Goal: Transaction & Acquisition: Purchase product/service

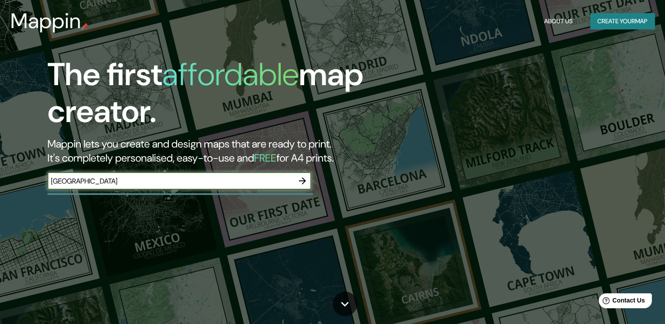
type input "[GEOGRAPHIC_DATA]"
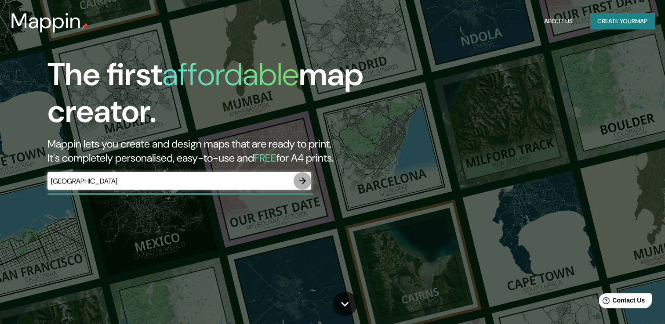
click at [301, 180] on icon "button" at bounding box center [302, 181] width 11 height 11
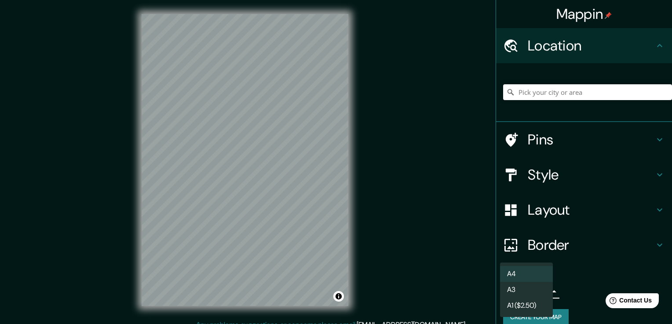
click at [538, 294] on body "Mappin Location Pins Style Layout Border Choose a border. Hint : you can make l…" at bounding box center [336, 162] width 672 height 324
click at [528, 292] on li "A3" at bounding box center [526, 290] width 53 height 16
click at [528, 292] on body "Mappin Location Pins Style Layout Border Choose a border. Hint : you can make l…" at bounding box center [336, 162] width 672 height 324
click at [526, 304] on li "A1 ($2.50)" at bounding box center [526, 306] width 53 height 16
click at [530, 289] on body "Mappin Location Pins Style Layout Border Choose a border. Hint : you can make l…" at bounding box center [336, 162] width 672 height 324
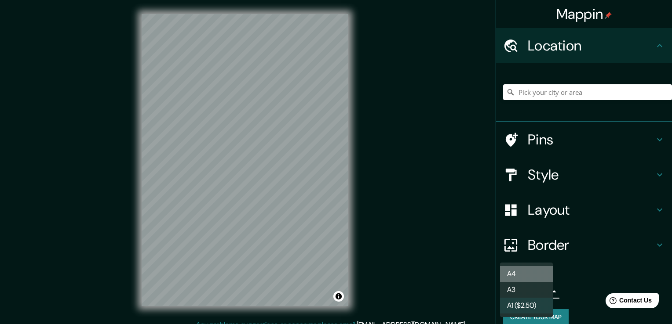
click at [526, 273] on li "A4" at bounding box center [526, 274] width 53 height 16
type input "single"
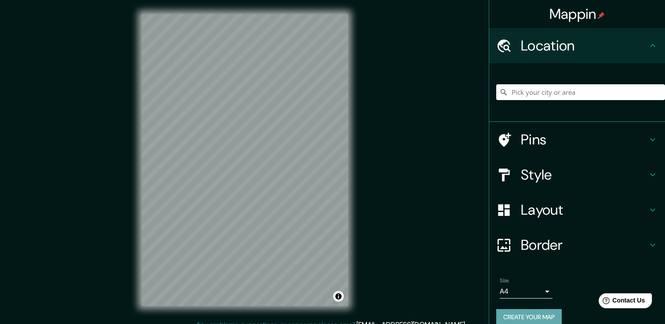
click at [522, 316] on button "Create your map" at bounding box center [528, 317] width 65 height 16
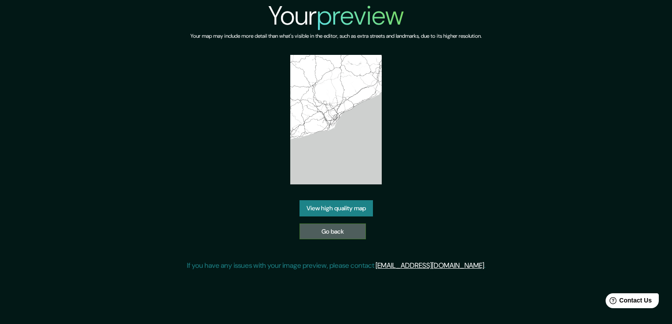
click at [336, 233] on link "Go back" at bounding box center [332, 232] width 66 height 16
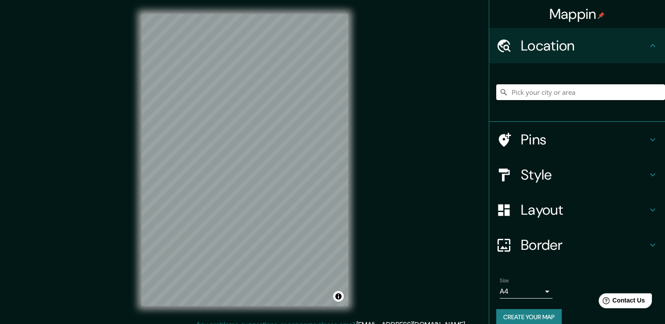
click at [515, 93] on input "Pick your city or area" at bounding box center [580, 92] width 169 height 16
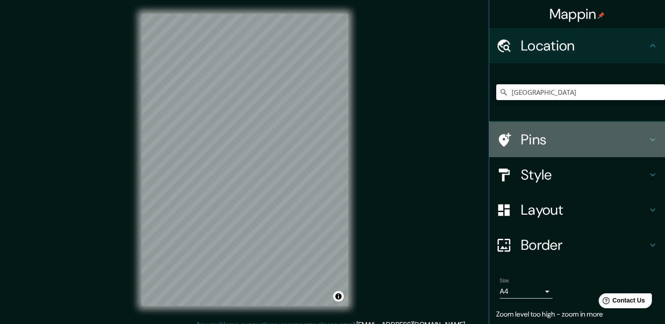
click at [502, 137] on icon at bounding box center [503, 139] width 15 height 15
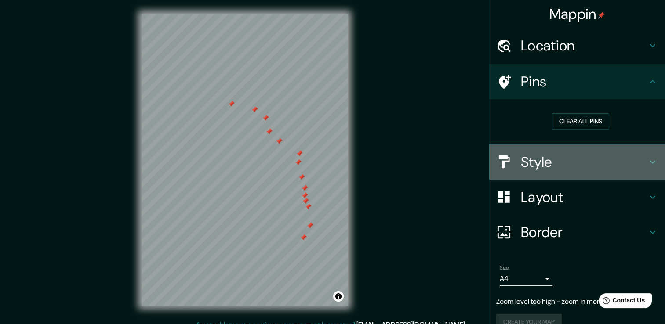
click at [529, 162] on h4 "Style" at bounding box center [584, 162] width 127 height 18
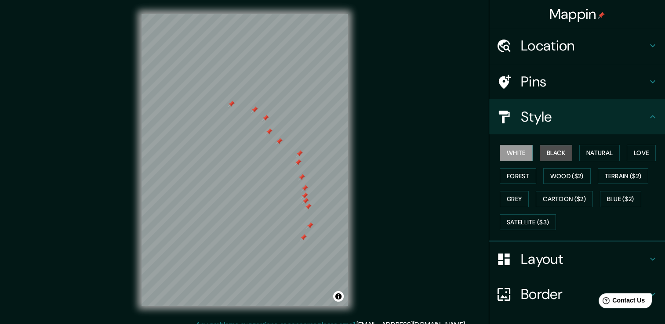
click at [544, 156] on button "Black" at bounding box center [556, 153] width 33 height 16
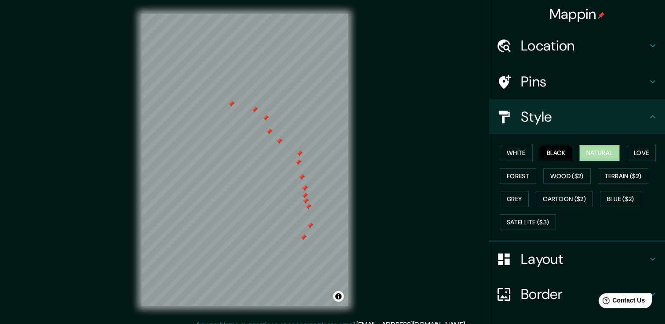
click at [588, 152] on button "Natural" at bounding box center [599, 153] width 40 height 16
click at [629, 150] on button "Love" at bounding box center [641, 153] width 29 height 16
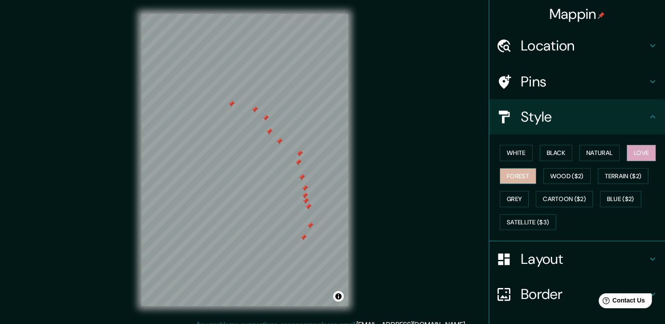
click at [520, 175] on button "Forest" at bounding box center [518, 176] width 36 height 16
click at [549, 178] on button "Wood ($2)" at bounding box center [566, 176] width 47 height 16
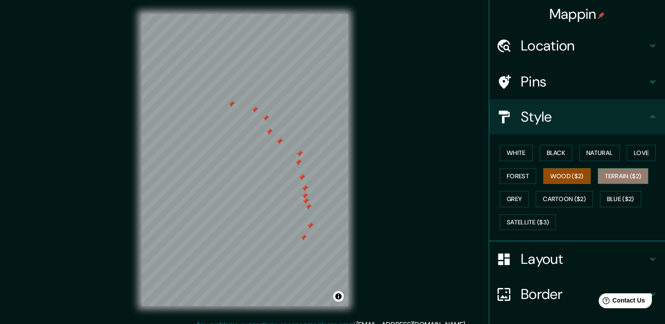
click at [600, 176] on button "Terrain ($2)" at bounding box center [623, 176] width 51 height 16
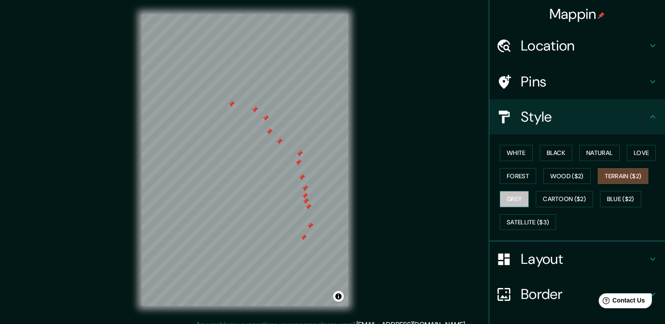
click at [515, 195] on button "Grey" at bounding box center [514, 199] width 29 height 16
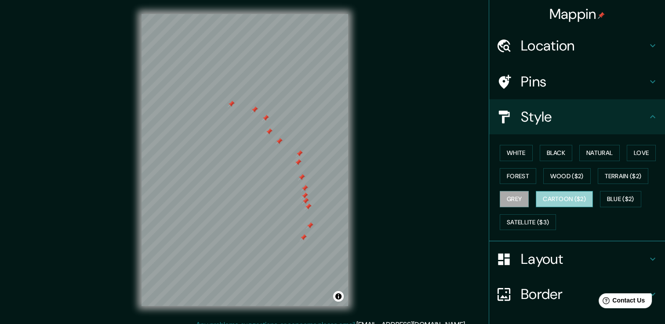
click at [543, 196] on button "Cartoon ($2)" at bounding box center [564, 199] width 57 height 16
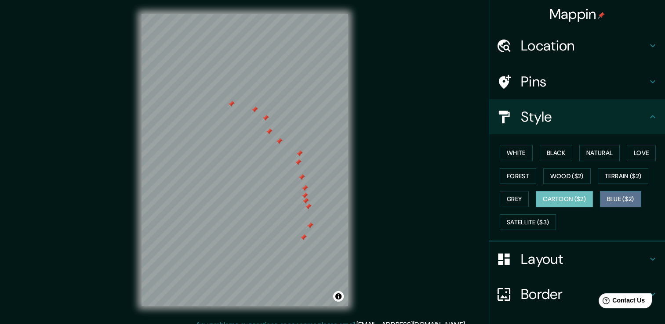
click at [624, 202] on button "Blue ($2)" at bounding box center [620, 199] width 41 height 16
click at [556, 196] on button "Cartoon ($2)" at bounding box center [564, 199] width 57 height 16
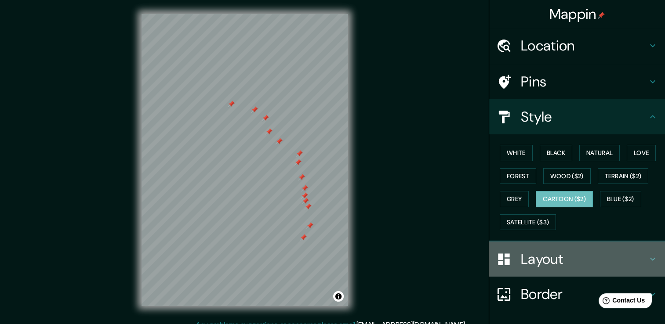
click at [531, 256] on h4 "Layout" at bounding box center [584, 259] width 127 height 18
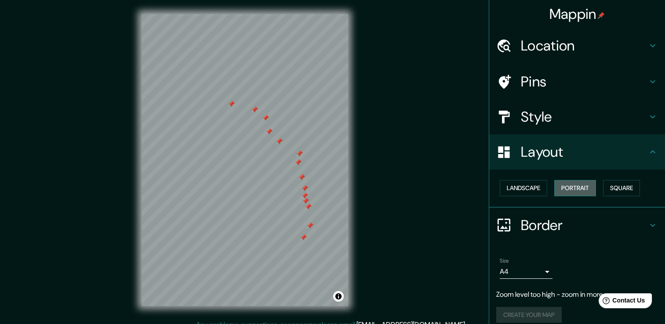
click at [563, 188] on button "Portrait" at bounding box center [575, 188] width 42 height 16
click at [526, 191] on button "Landscape" at bounding box center [523, 188] width 47 height 16
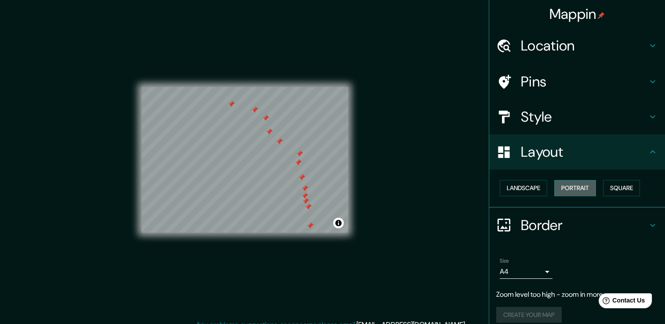
click at [558, 187] on button "Portrait" at bounding box center [575, 188] width 42 height 16
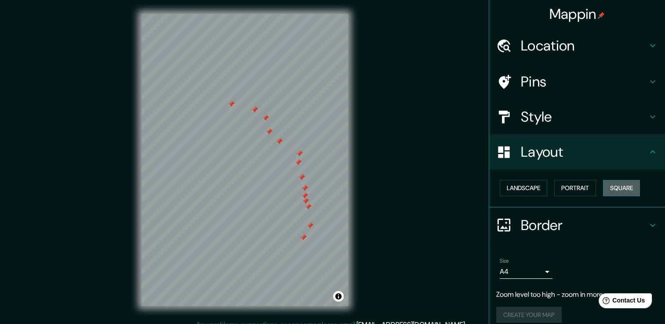
click at [616, 188] on button "Square" at bounding box center [621, 188] width 37 height 16
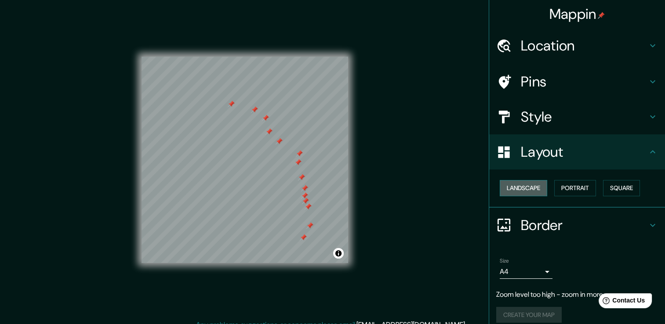
click at [519, 187] on button "Landscape" at bounding box center [523, 188] width 47 height 16
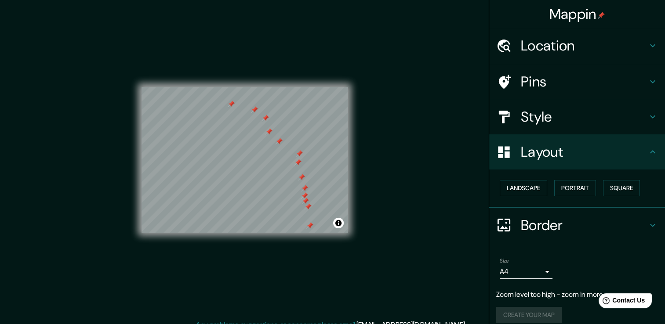
click at [515, 314] on div "Create your map" at bounding box center [577, 315] width 162 height 16
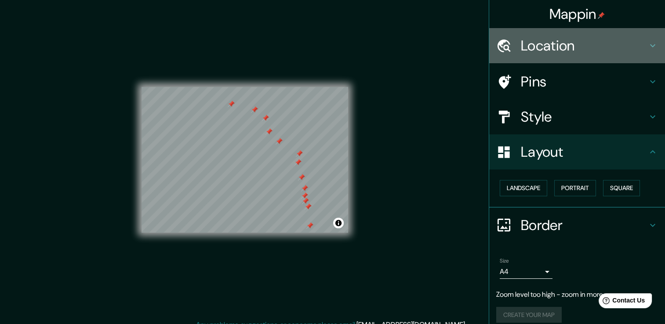
click at [500, 48] on icon at bounding box center [503, 45] width 15 height 15
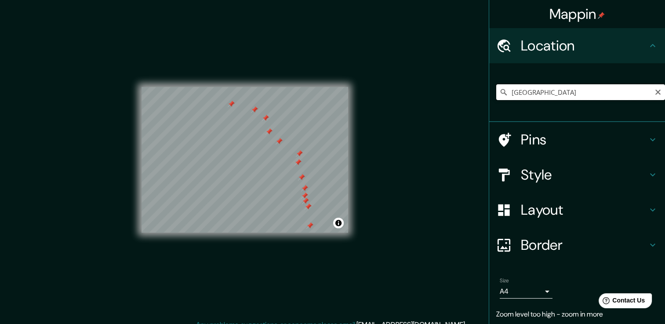
click at [525, 96] on input "Italy" at bounding box center [580, 92] width 169 height 16
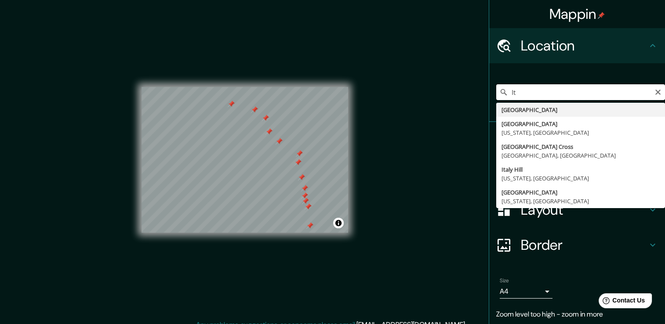
type input "I"
type input "Spain"
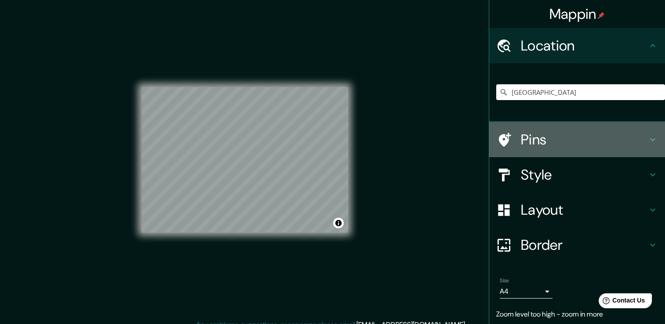
click at [521, 136] on h4 "Pins" at bounding box center [584, 140] width 127 height 18
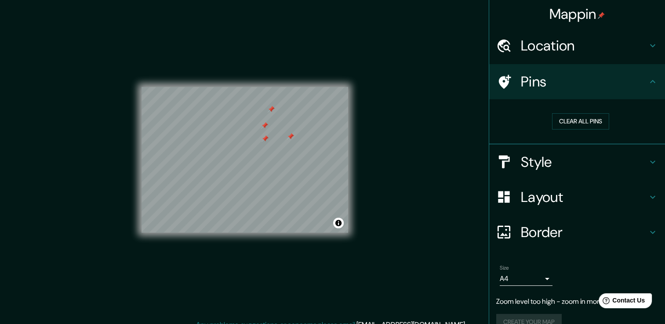
scroll to position [15, 0]
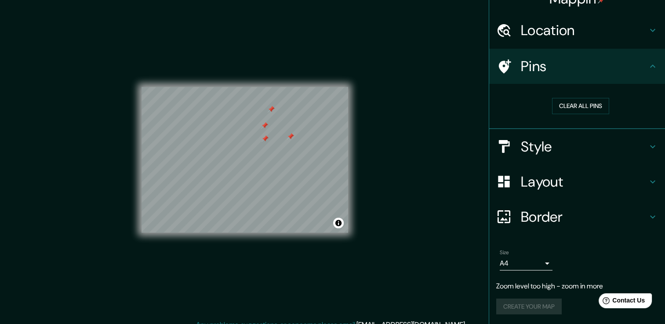
click at [534, 301] on div "Create your map" at bounding box center [577, 307] width 162 height 16
click at [650, 54] on div "Pins" at bounding box center [577, 66] width 176 height 35
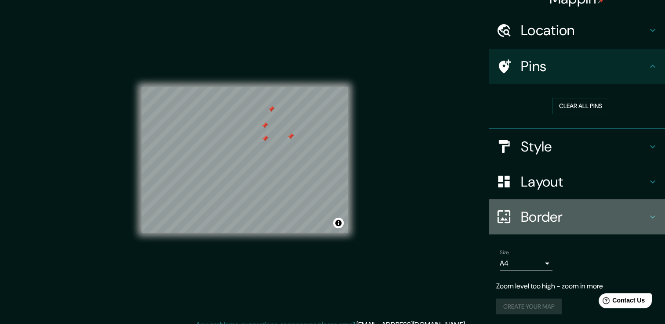
click at [562, 221] on h4 "Border" at bounding box center [584, 217] width 127 height 18
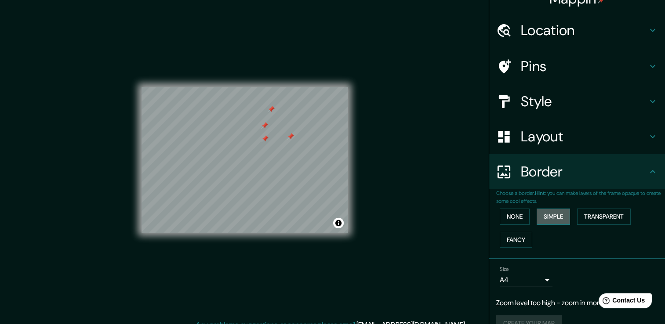
click at [553, 216] on button "Simple" at bounding box center [553, 217] width 33 height 16
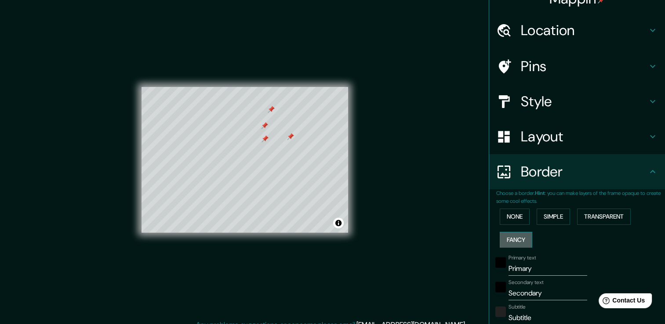
click at [505, 241] on button "Fancy" at bounding box center [516, 240] width 33 height 16
click at [505, 218] on button "None" at bounding box center [515, 217] width 30 height 16
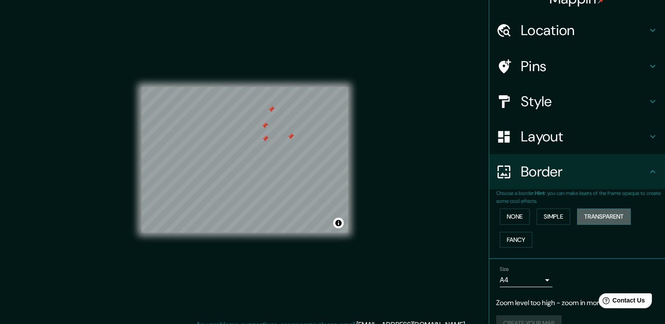
click at [592, 214] on button "Transparent" at bounding box center [604, 217] width 54 height 16
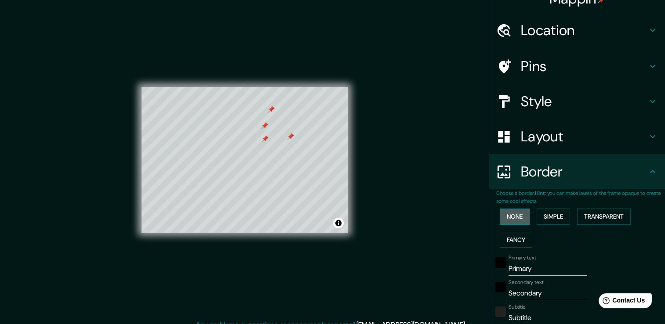
click at [510, 218] on button "None" at bounding box center [515, 217] width 30 height 16
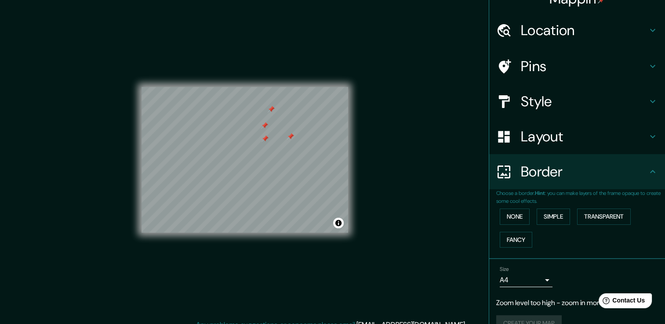
scroll to position [32, 0]
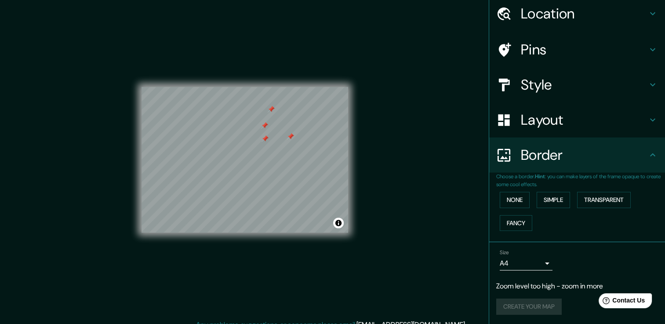
click at [531, 305] on div "Create your map" at bounding box center [577, 307] width 162 height 16
click at [278, 242] on div "© Mapbox © OpenStreetMap Improve this map" at bounding box center [245, 160] width 207 height 292
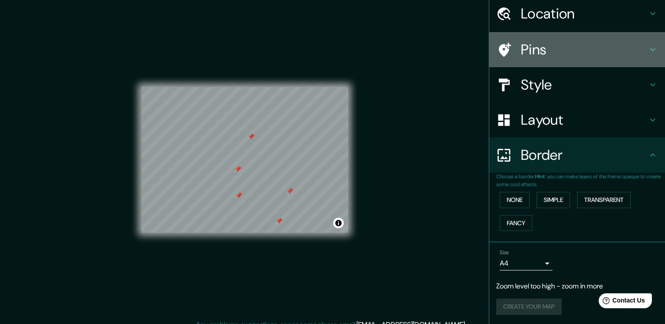
click at [647, 50] on icon at bounding box center [652, 49] width 11 height 11
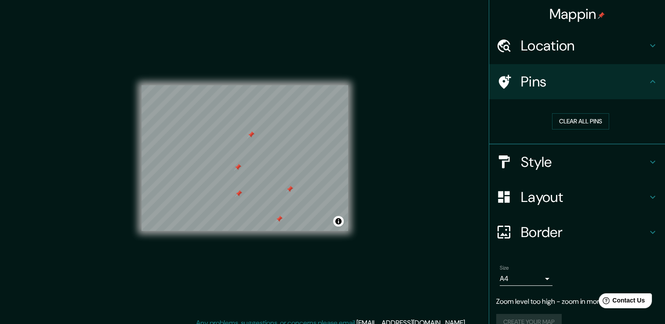
scroll to position [0, 0]
